Goal: Task Accomplishment & Management: Use online tool/utility

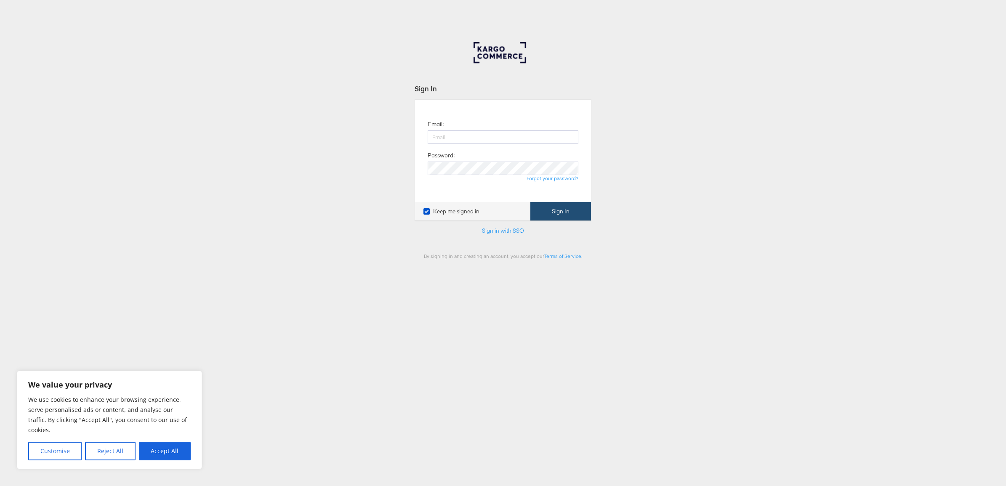
type input "[EMAIL_ADDRESS][DOMAIN_NAME]"
click at [561, 217] on button "Sign In" at bounding box center [560, 211] width 61 height 19
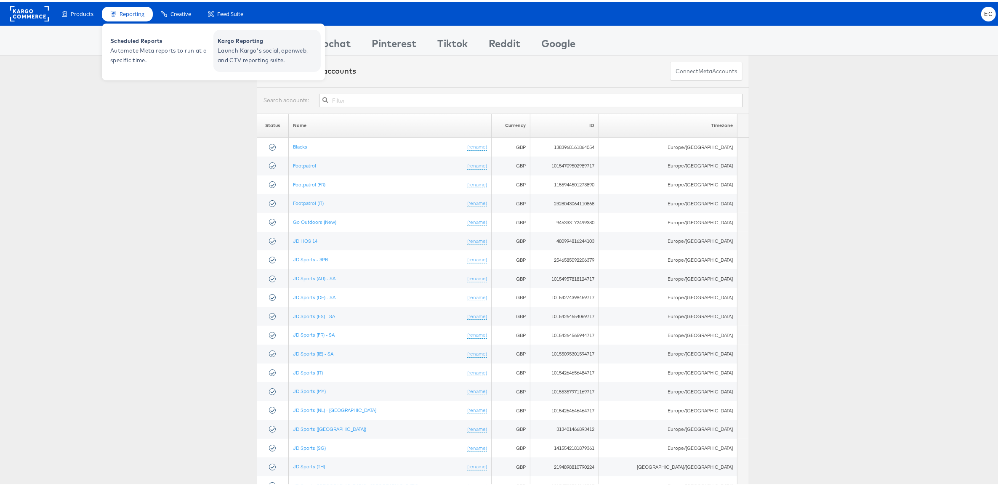
click at [254, 41] on span "Kargo Reporting" at bounding box center [268, 39] width 101 height 10
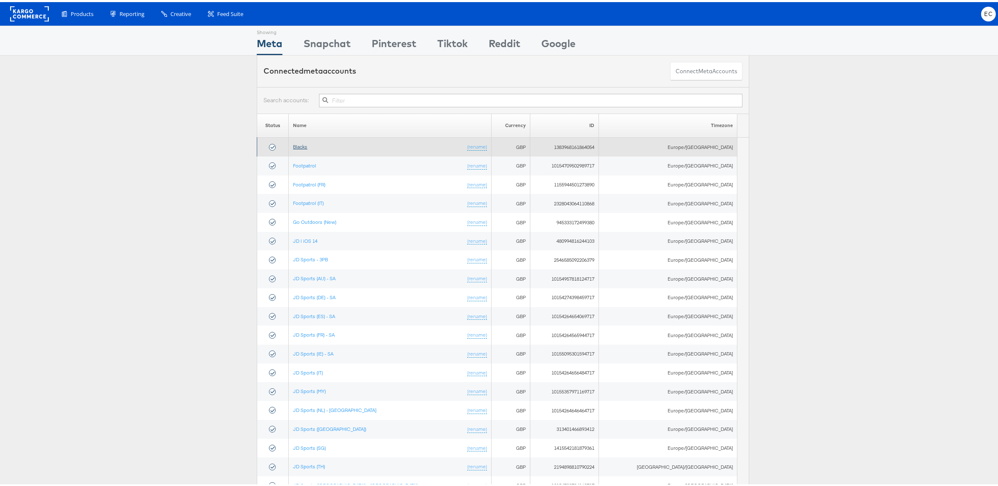
click at [307, 145] on link "Blacks" at bounding box center [300, 144] width 14 height 6
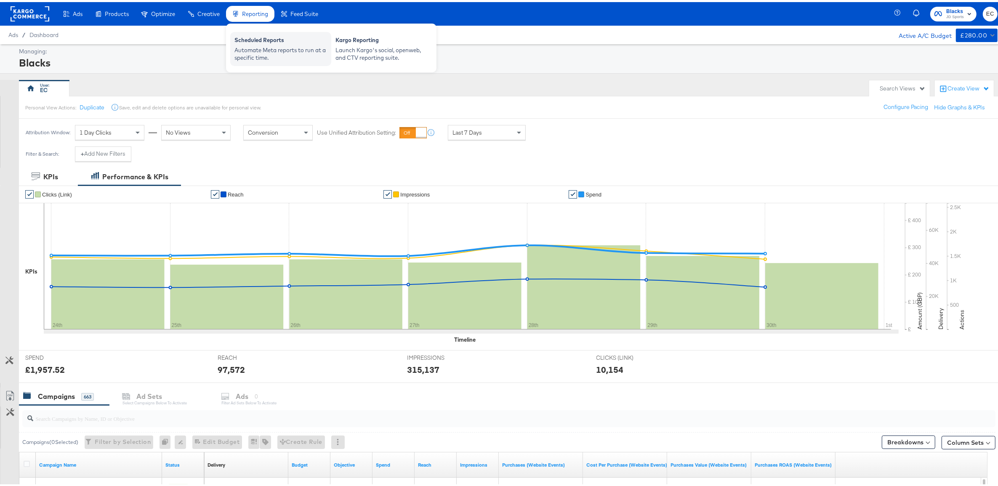
click at [251, 44] on div "Automate Meta reports to run at a specific time." at bounding box center [280, 52] width 93 height 16
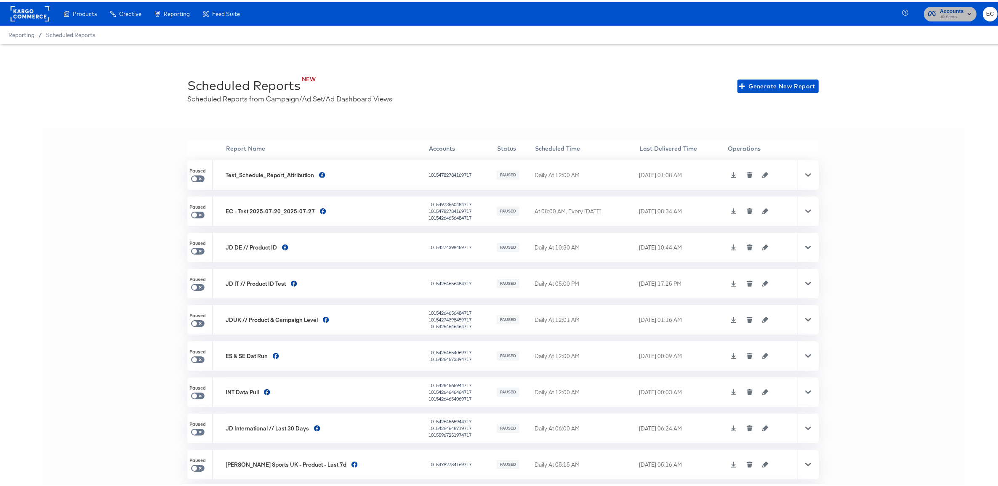
click at [948, 12] on span "JD Sports" at bounding box center [952, 15] width 24 height 7
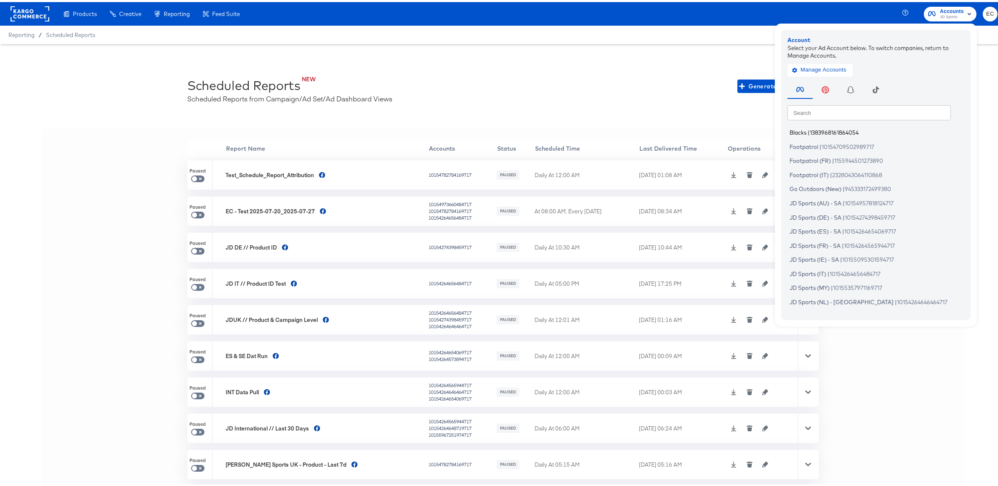
click at [795, 129] on span "Blacks" at bounding box center [798, 130] width 17 height 7
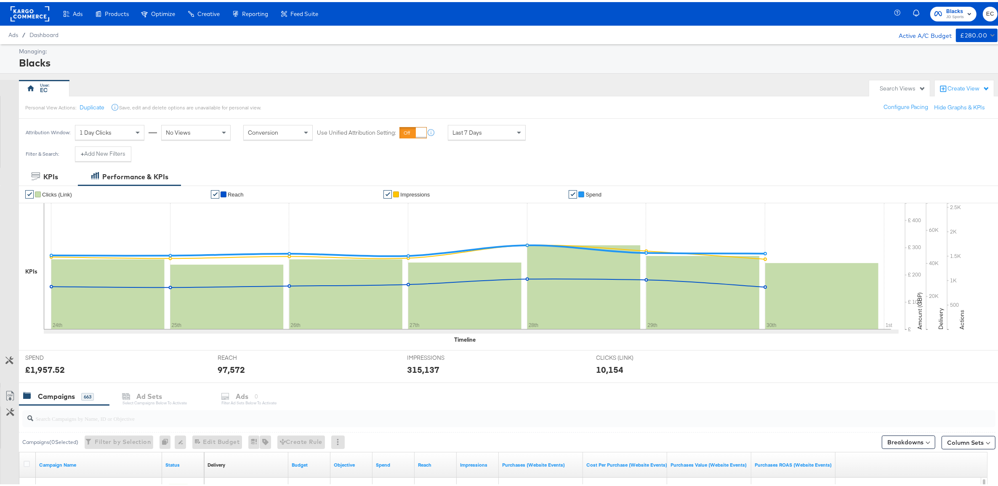
click at [986, 10] on span "EC" at bounding box center [990, 12] width 8 height 10
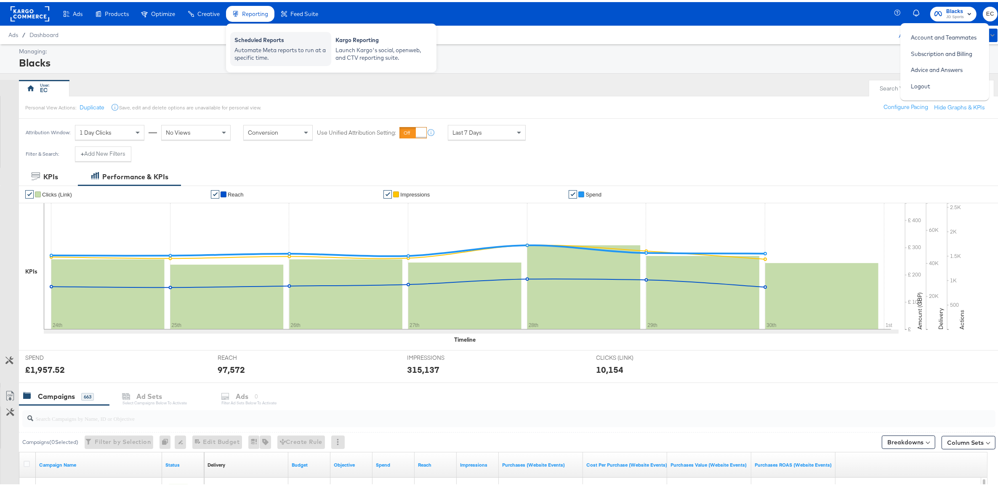
click at [255, 41] on div "Scheduled Reports" at bounding box center [280, 39] width 93 height 10
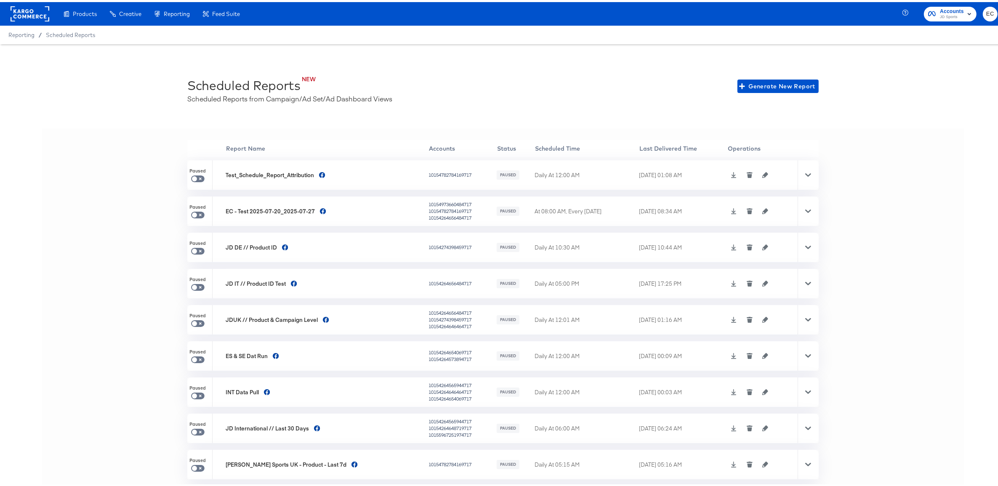
click at [805, 207] on div at bounding box center [808, 208] width 21 height 29
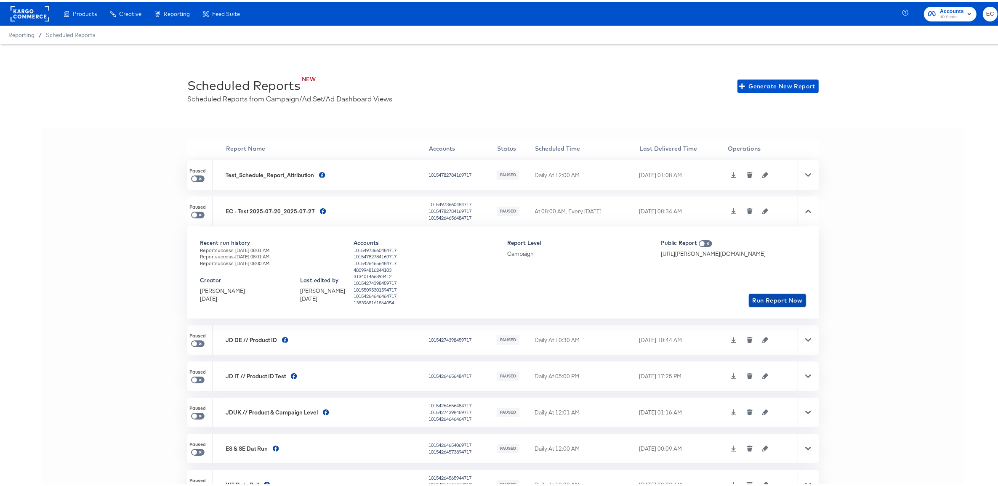
click at [763, 299] on span "Run Report Now" at bounding box center [777, 298] width 51 height 11
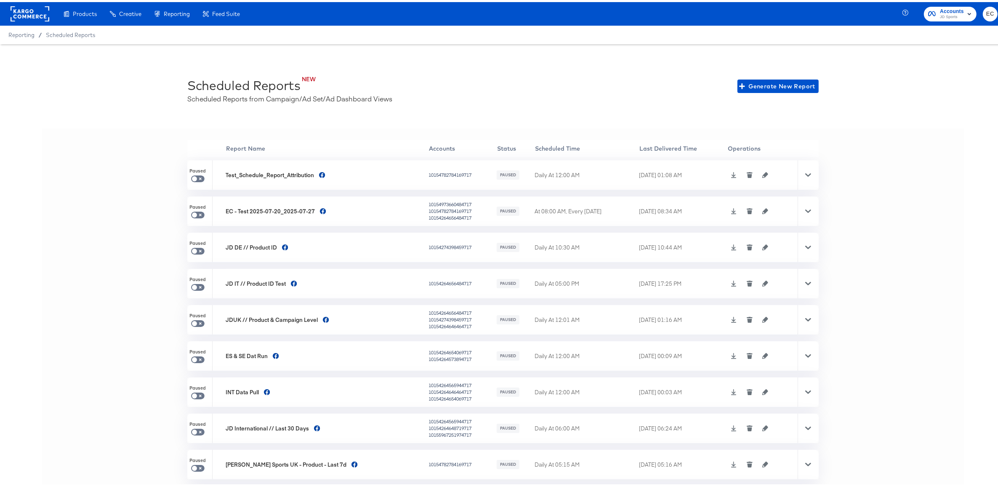
click at [21, 9] on rect at bounding box center [30, 11] width 39 height 15
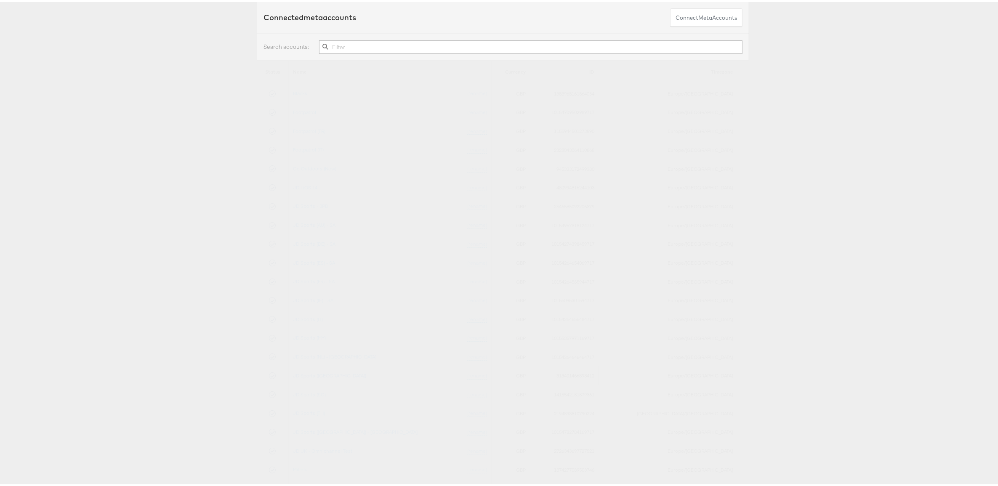
scroll to position [53, 0]
click at [307, 110] on link "Footpatrol" at bounding box center [304, 110] width 23 height 6
